Goal: Task Accomplishment & Management: Manage account settings

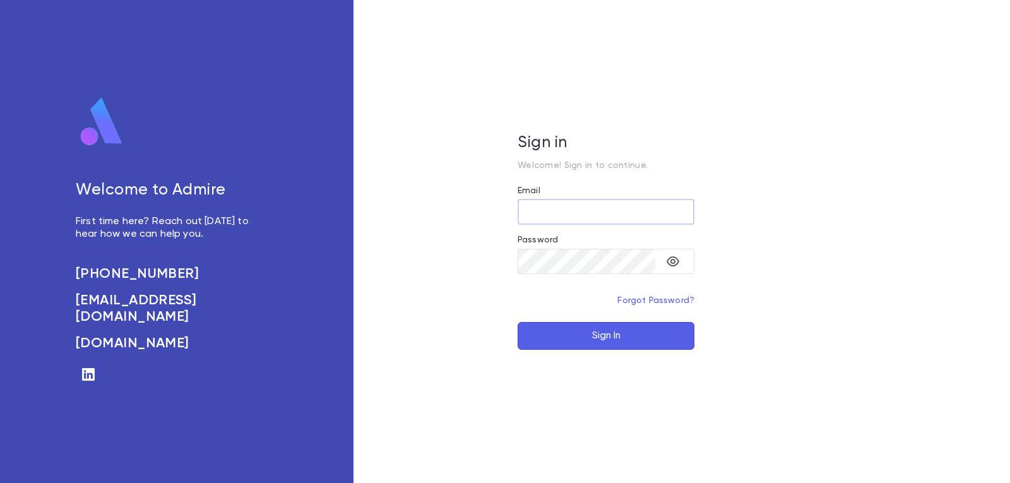
type input "**********"
click at [643, 338] on button "Sign In" at bounding box center [605, 336] width 177 height 28
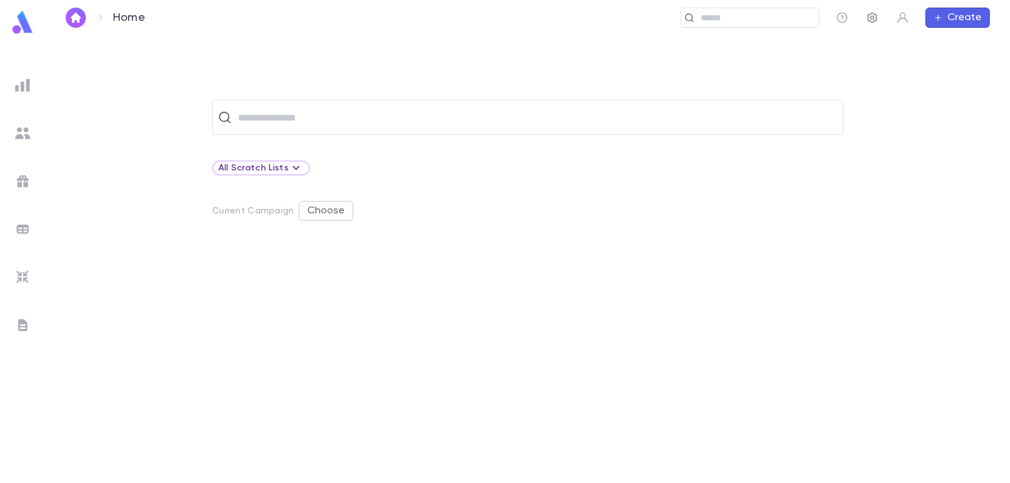
click at [873, 18] on icon "button" at bounding box center [872, 17] width 13 height 13
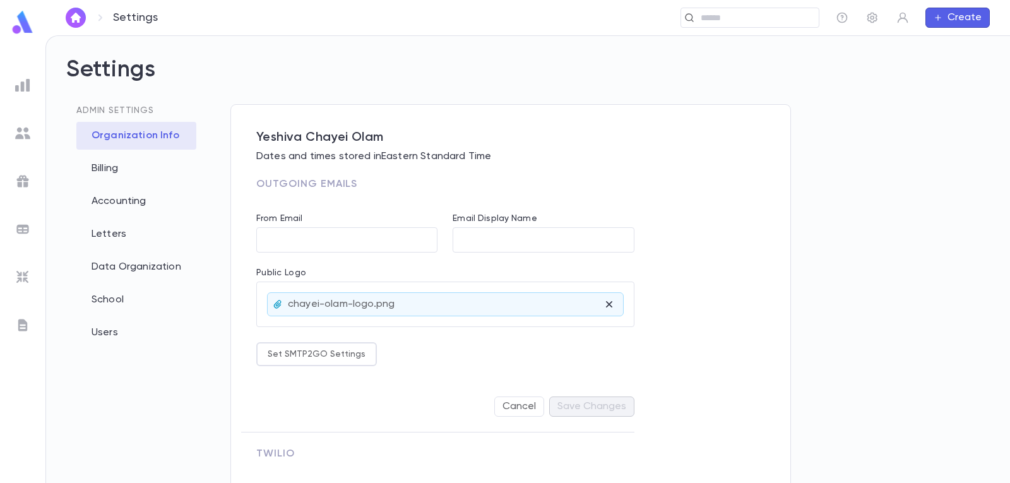
type input "**********"
click at [108, 237] on div "Letters" at bounding box center [136, 234] width 120 height 28
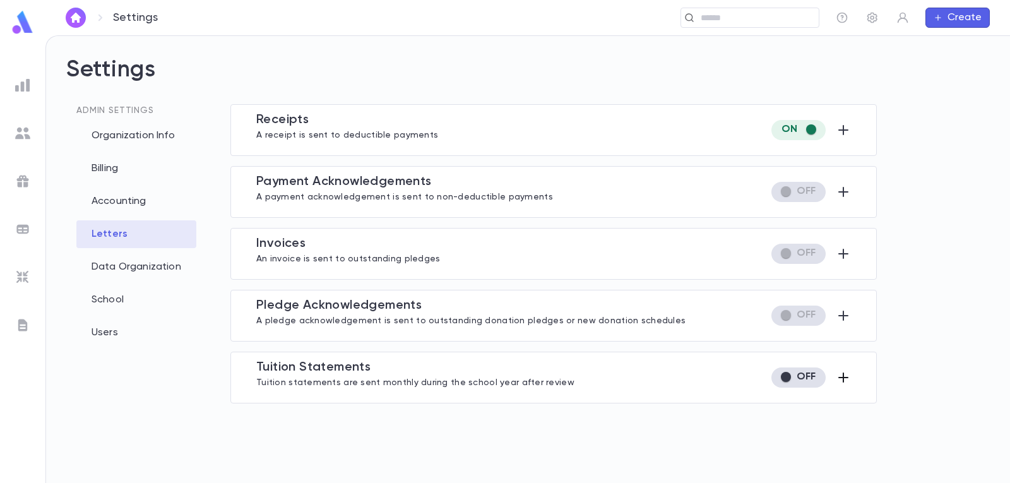
click at [845, 375] on icon "button" at bounding box center [842, 377] width 15 height 15
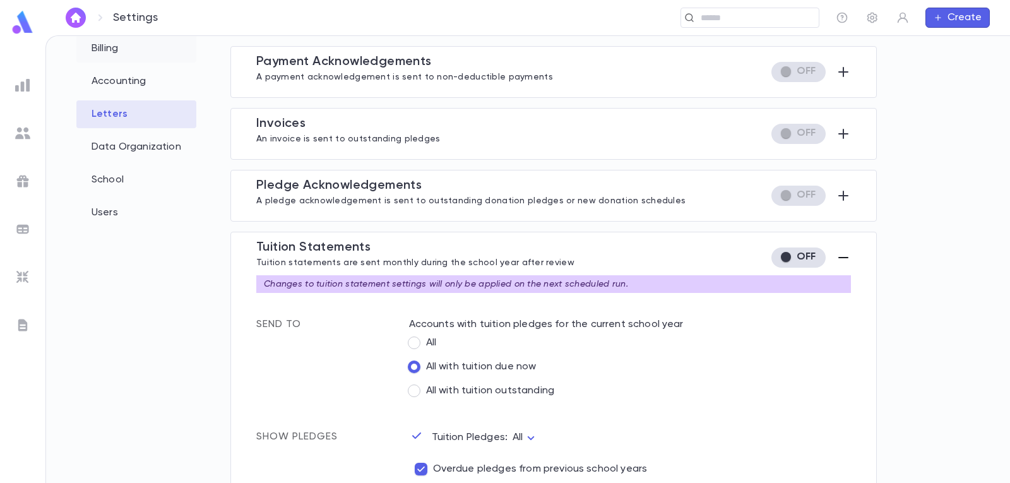
scroll to position [10, 0]
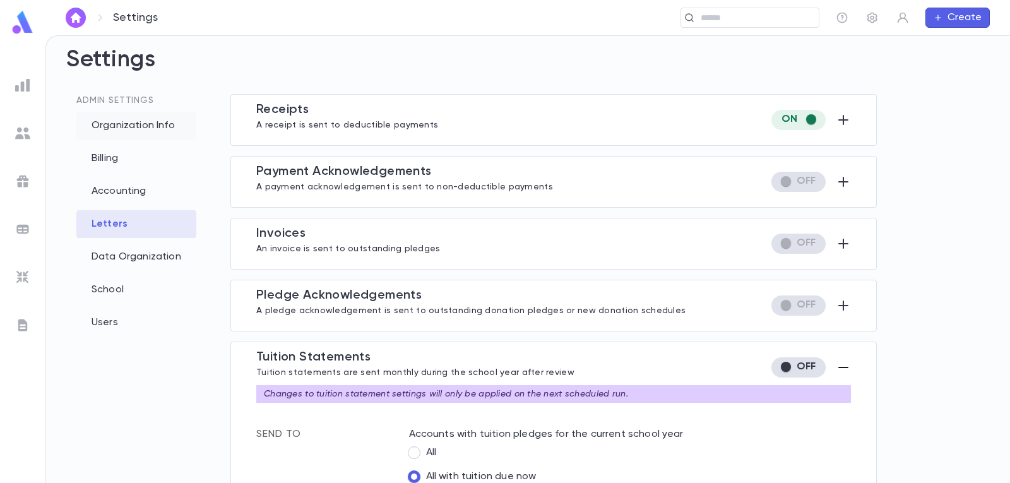
click at [114, 132] on div "Organization Info" at bounding box center [136, 126] width 120 height 28
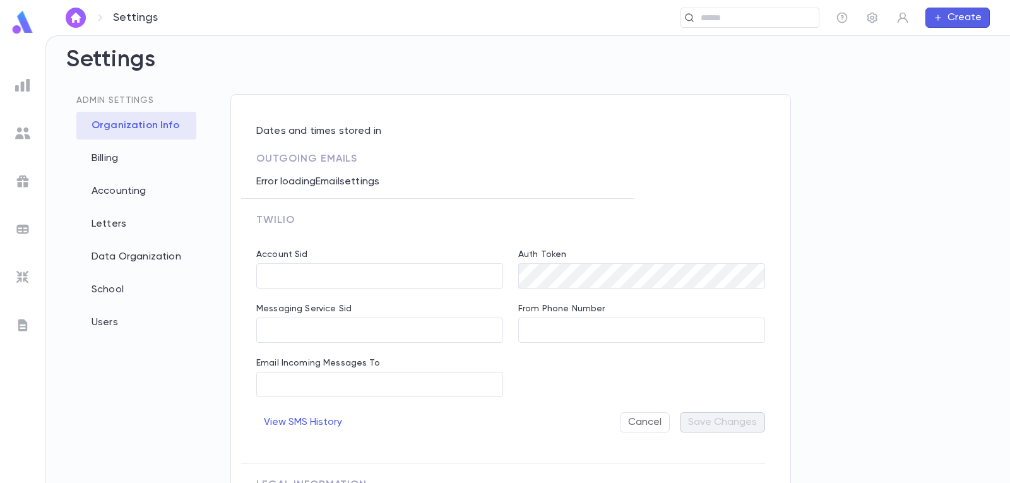
type input "**********"
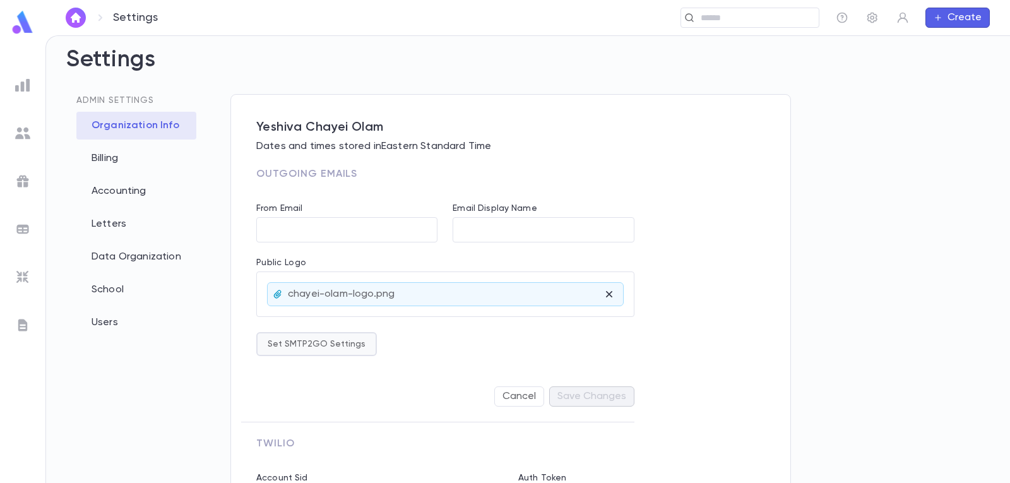
click at [319, 344] on button "Set SMTP2GO Settings" at bounding box center [316, 344] width 121 height 24
type input "**********"
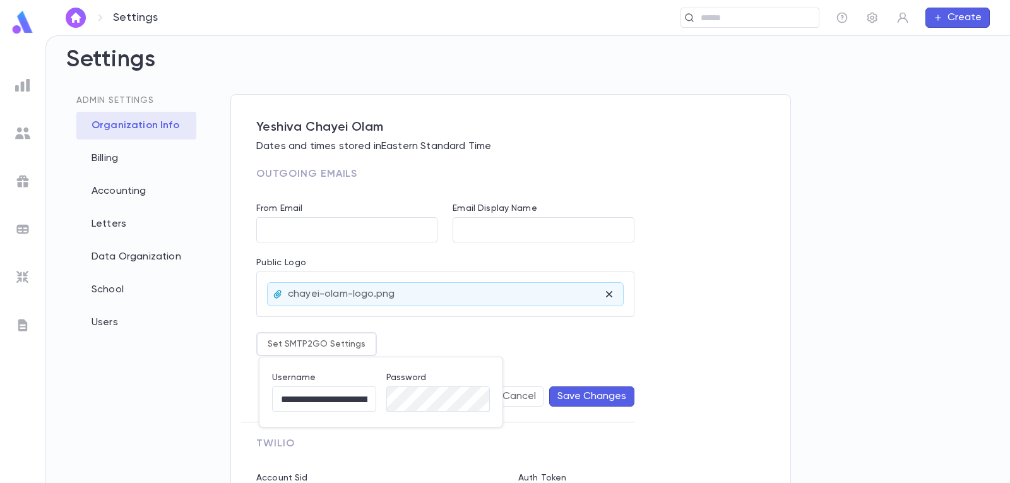
click at [415, 335] on div at bounding box center [505, 241] width 1010 height 483
click at [309, 346] on button "Set SMTP2GO Settings" at bounding box center [316, 344] width 121 height 24
click at [115, 223] on div at bounding box center [505, 241] width 1010 height 483
click at [115, 225] on div "Letters" at bounding box center [136, 224] width 120 height 28
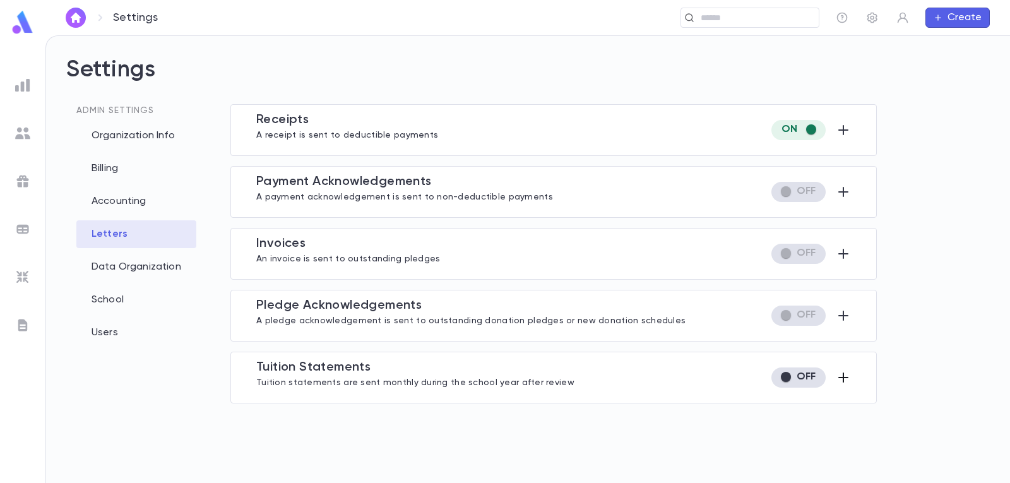
click at [843, 377] on icon "button" at bounding box center [843, 377] width 10 height 10
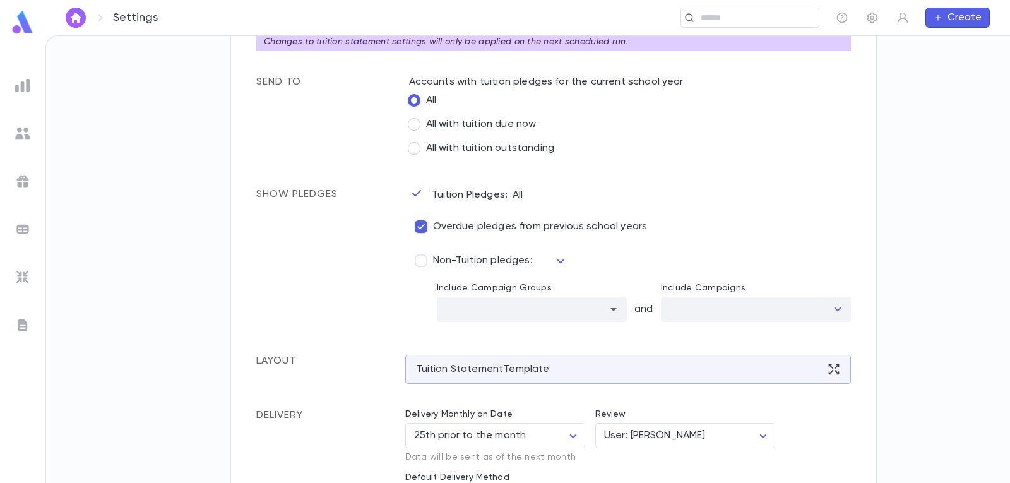
scroll to position [379, 0]
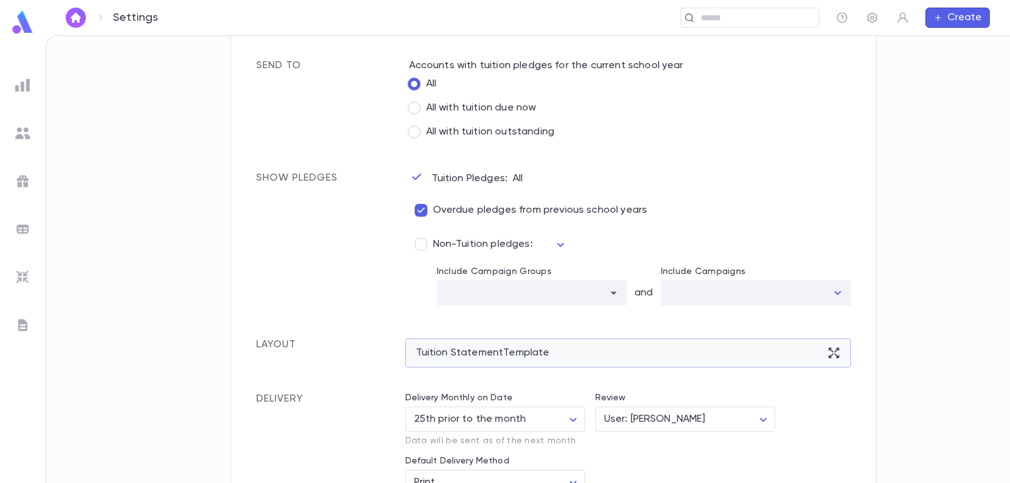
click at [769, 353] on div "Tuition Statement Template" at bounding box center [628, 352] width 446 height 29
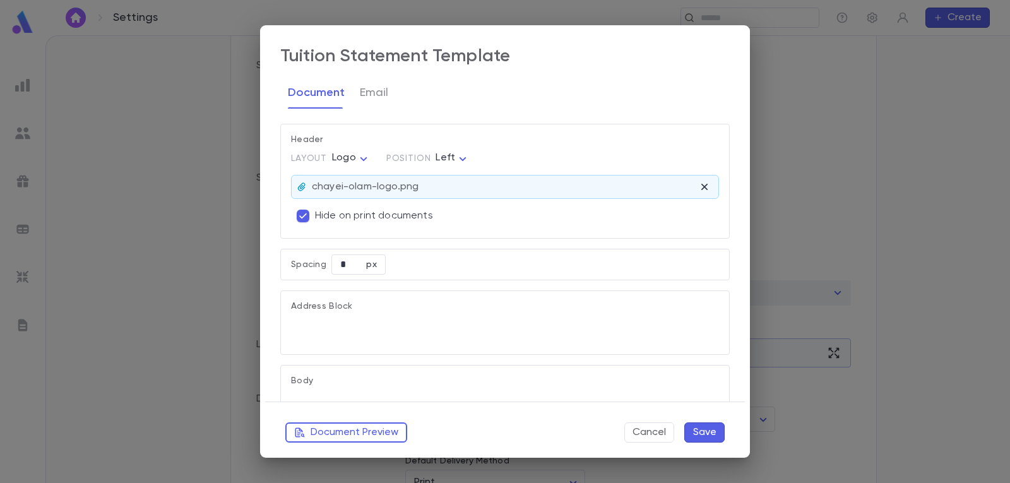
type textarea "**********"
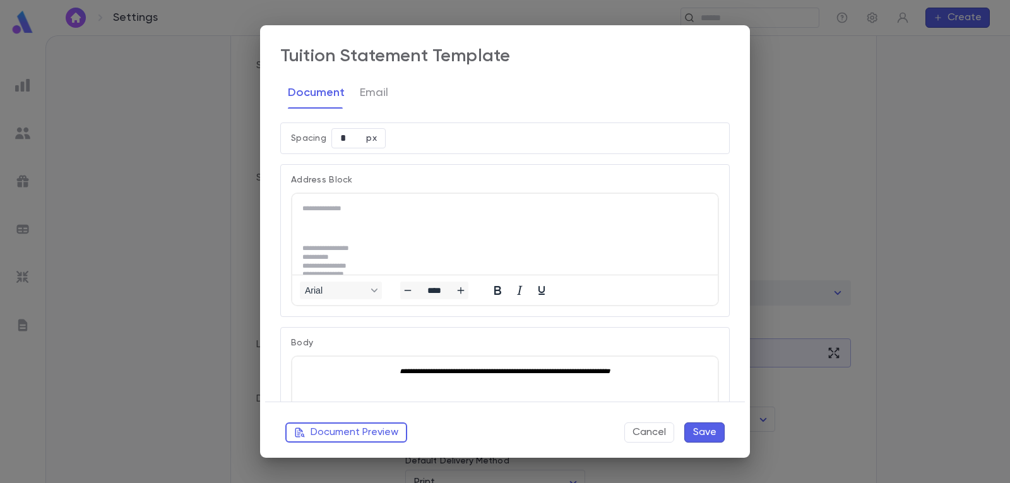
scroll to position [0, 0]
drag, startPoint x: 345, startPoint y: 134, endPoint x: 334, endPoint y: 136, distance: 11.5
click at [334, 136] on input "*" at bounding box center [348, 138] width 35 height 20
type input "**"
click at [708, 428] on button "Save" at bounding box center [704, 432] width 40 height 20
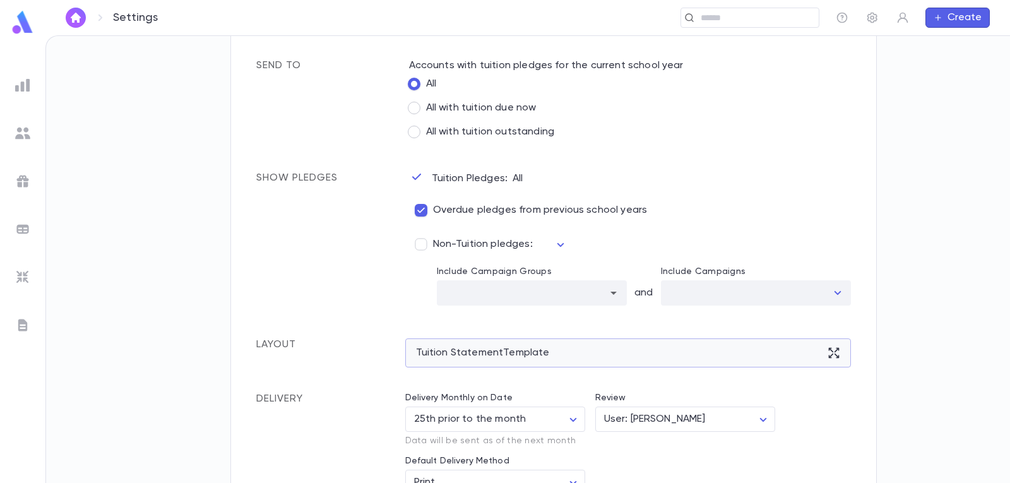
click at [525, 358] on div "Tuition Statement Template" at bounding box center [628, 352] width 446 height 29
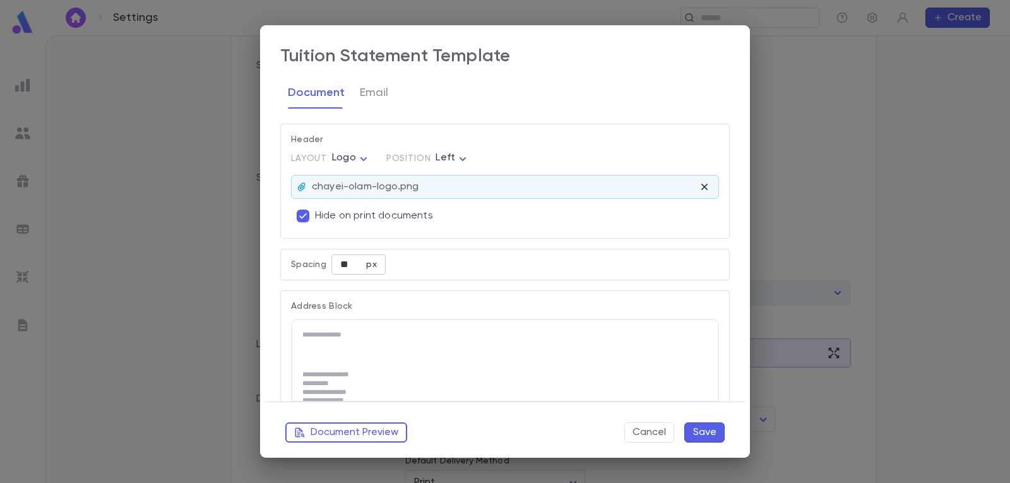
click at [347, 261] on input "**" at bounding box center [348, 264] width 35 height 20
type input "*"
click at [709, 432] on button "Save" at bounding box center [704, 432] width 40 height 20
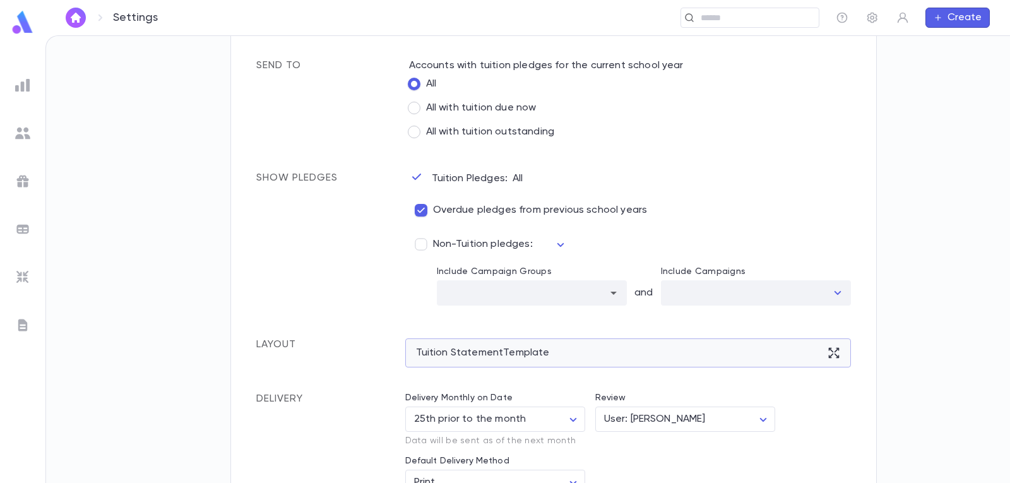
click at [467, 353] on div "Tuition Statement Template" at bounding box center [628, 352] width 446 height 29
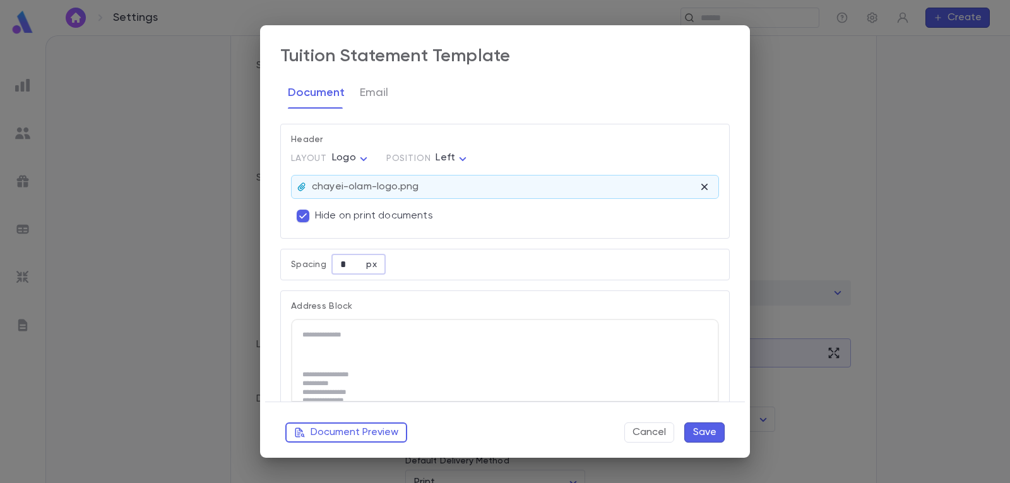
click at [349, 268] on input "*" at bounding box center [348, 264] width 35 height 20
drag, startPoint x: 346, startPoint y: 268, endPoint x: 338, endPoint y: 269, distance: 8.3
click at [345, 268] on input "*" at bounding box center [348, 264] width 35 height 20
click at [341, 269] on input "*" at bounding box center [348, 264] width 35 height 20
type input "*"
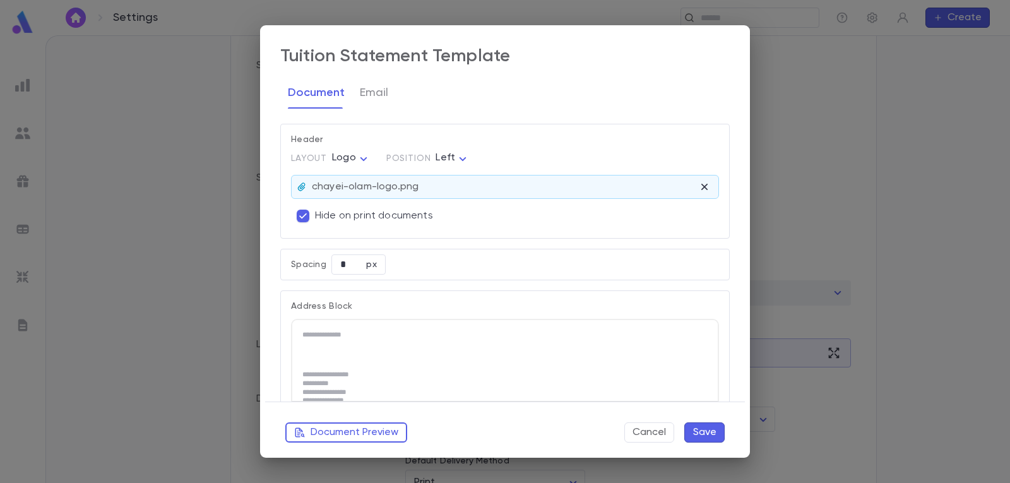
click at [704, 432] on button "Save" at bounding box center [704, 432] width 40 height 20
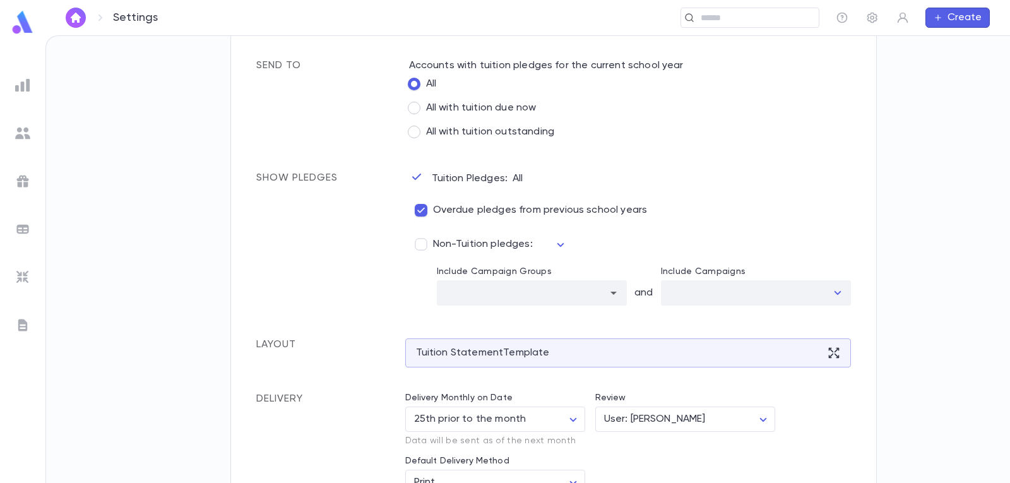
click at [151, 267] on div "Settings Admin Settings Organization Info Billing Accounting Letters Data Organ…" at bounding box center [528, 259] width 964 height 447
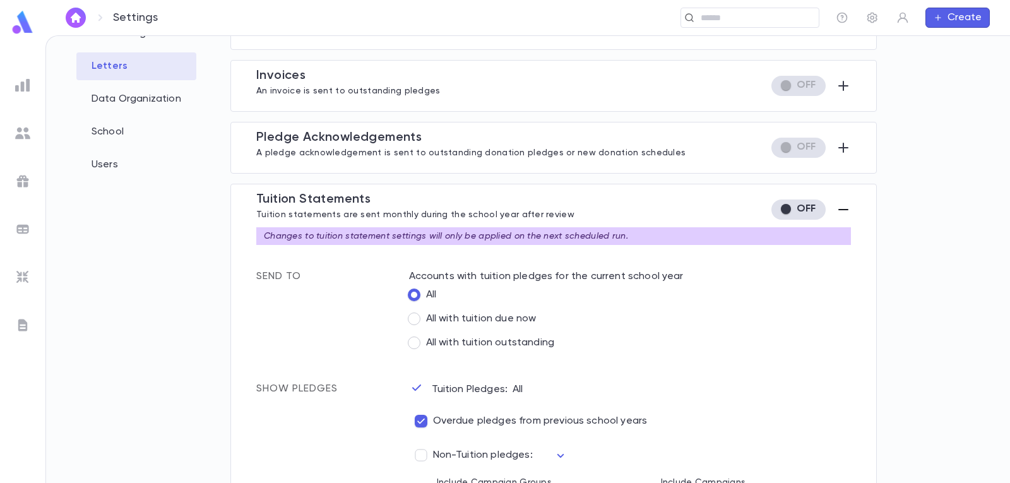
scroll to position [189, 0]
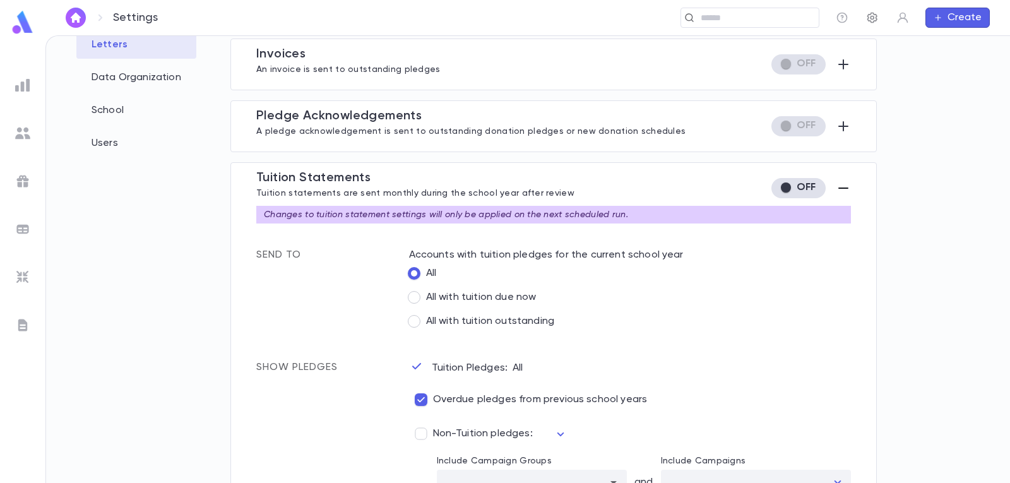
click at [870, 21] on icon "button" at bounding box center [872, 18] width 10 height 11
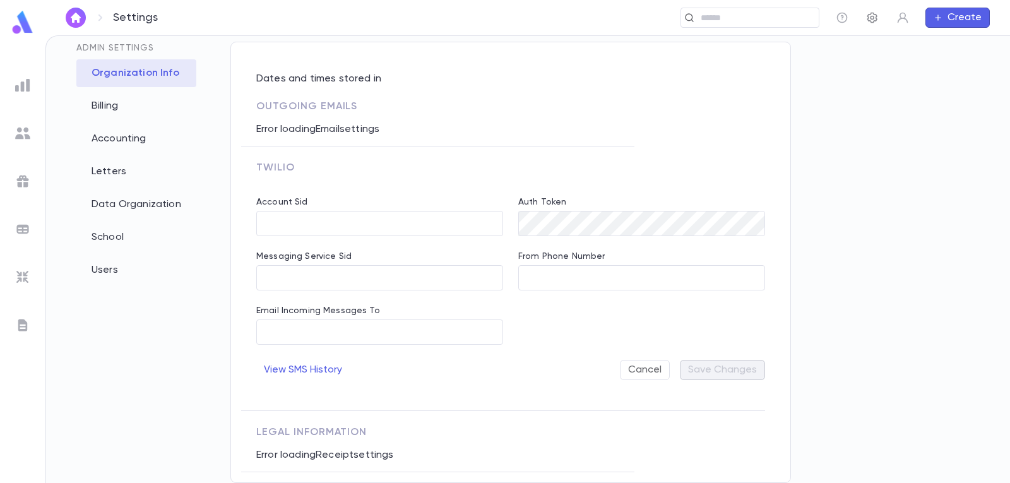
type input "**********"
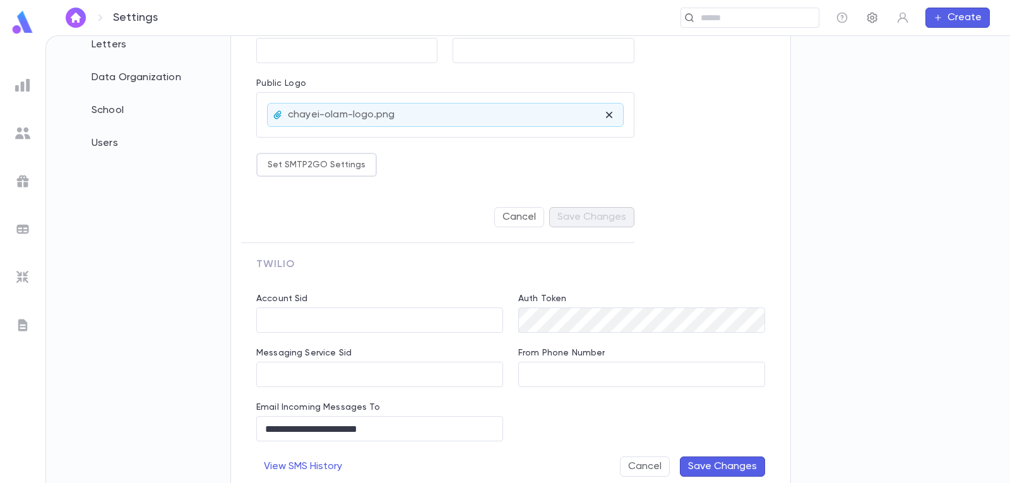
click at [870, 21] on icon "button" at bounding box center [872, 18] width 10 height 11
click at [25, 316] on div at bounding box center [22, 325] width 23 height 23
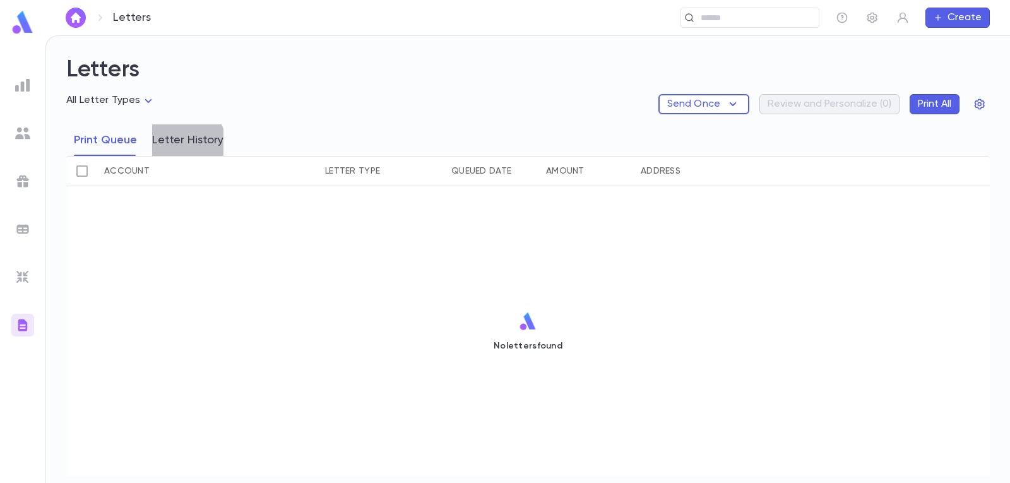
click at [180, 142] on button "Letter History" at bounding box center [187, 140] width 71 height 32
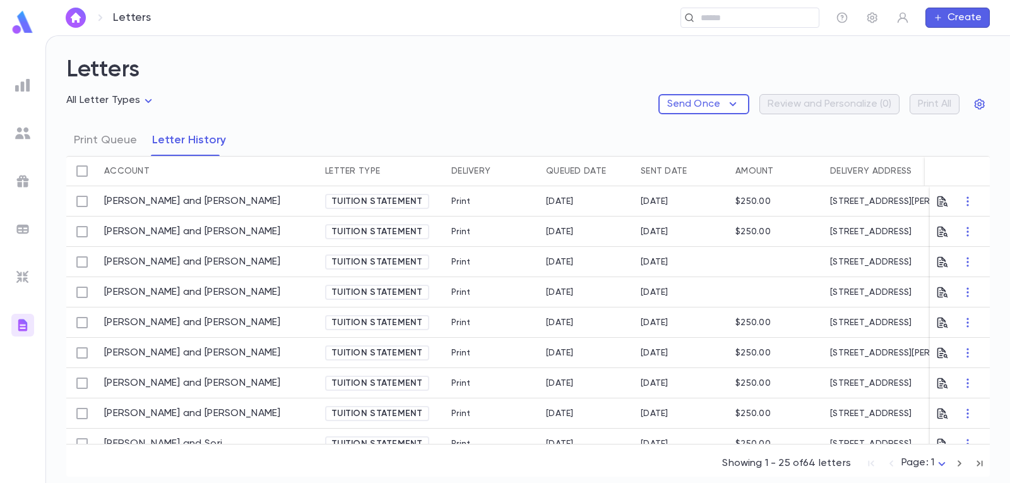
click at [412, 236] on span "Tuition Statement" at bounding box center [377, 232] width 102 height 10
click at [936, 235] on icon "button" at bounding box center [942, 231] width 13 height 13
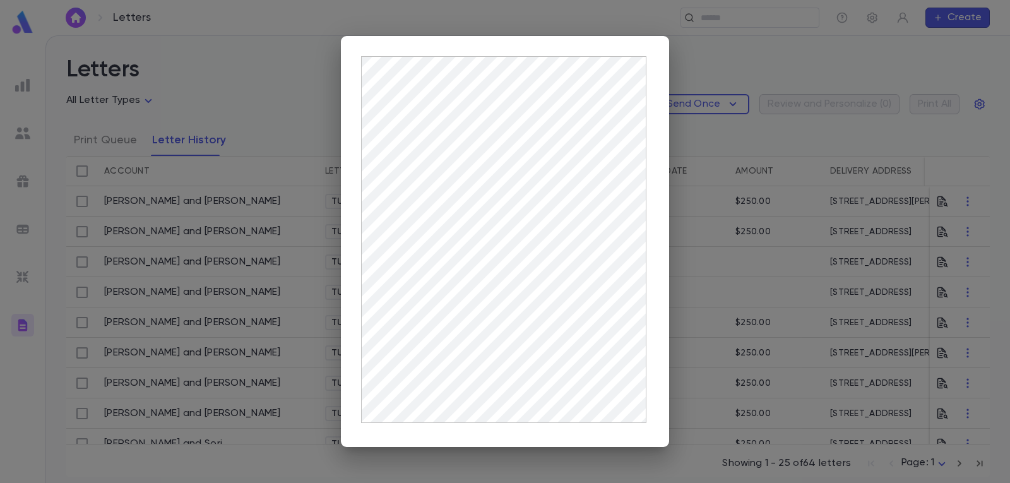
click at [708, 70] on div at bounding box center [505, 241] width 1010 height 483
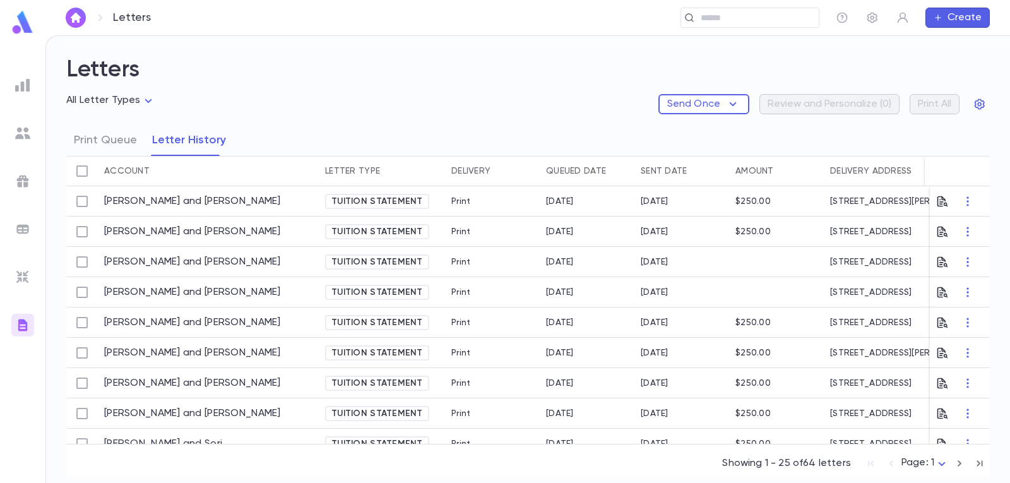
click at [524, 334] on div "Print" at bounding box center [492, 322] width 95 height 30
click at [160, 228] on link "[PERSON_NAME] and [PERSON_NAME]" at bounding box center [192, 231] width 177 height 13
click at [940, 230] on icon "button" at bounding box center [942, 231] width 11 height 11
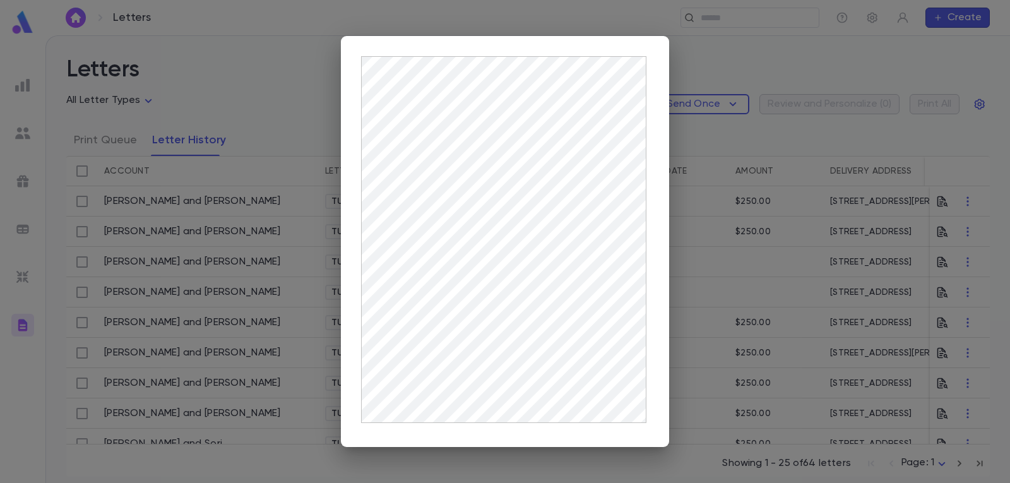
click at [173, 54] on div at bounding box center [505, 241] width 1010 height 483
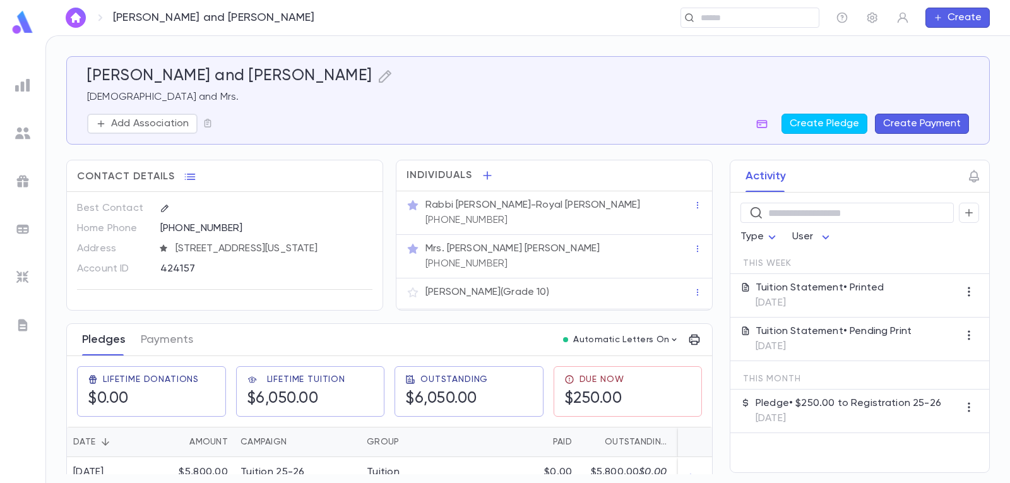
click at [100, 347] on button "Pledges" at bounding box center [104, 340] width 44 height 32
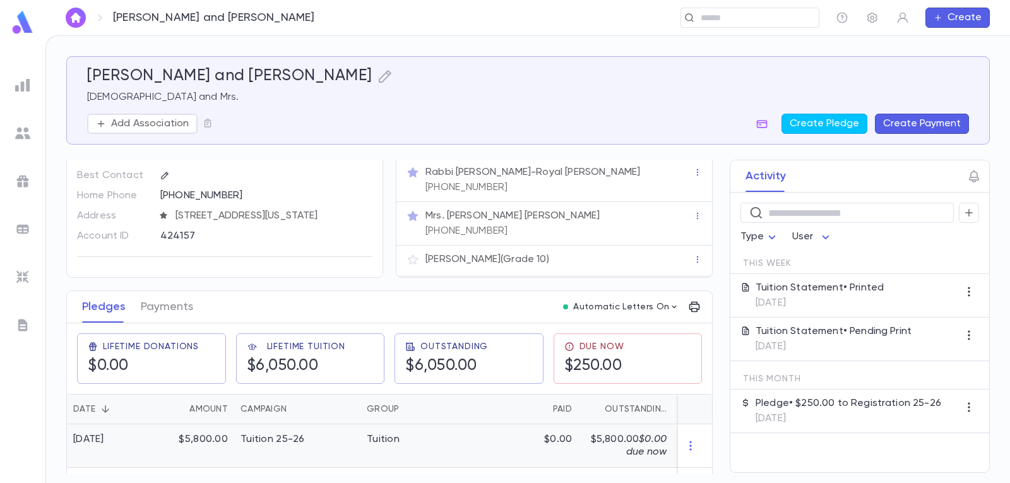
scroll to position [71, 0]
